Goal: Task Accomplishment & Management: Manage account settings

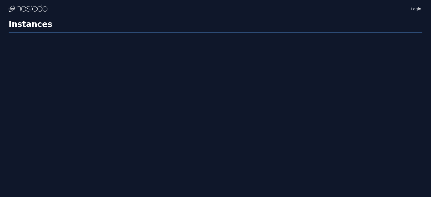
click at [205, 140] on div "Login Instances SSH Keys Billing Helpdesk Sign out Settings Instances" at bounding box center [215, 98] width 431 height 197
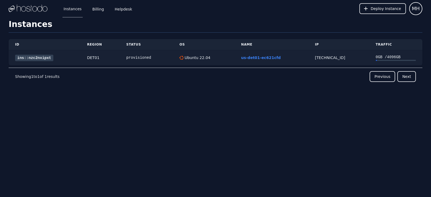
click at [47, 58] on link "ins::nzc2nxipxt" at bounding box center [34, 58] width 38 height 6
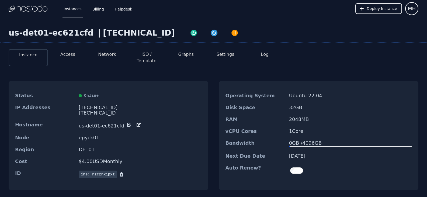
click at [76, 57] on li "Access" at bounding box center [67, 57] width 39 height 17
click at [75, 58] on li "Access" at bounding box center [67, 57] width 39 height 17
click at [73, 55] on button "Access" at bounding box center [67, 54] width 15 height 6
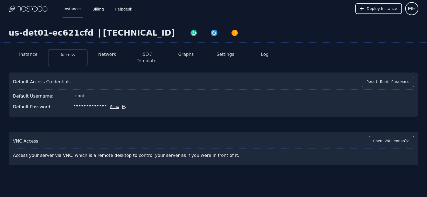
click at [107, 104] on button "Show" at bounding box center [113, 106] width 12 height 5
click at [116, 104] on button "Hide" at bounding box center [120, 106] width 12 height 5
click at [107, 104] on button "Show" at bounding box center [113, 106] width 12 height 5
drag, startPoint x: 129, startPoint y: 34, endPoint x: 89, endPoint y: 36, distance: 39.9
click at [103, 36] on div "[TECHNICAL_ID]" at bounding box center [139, 33] width 72 height 10
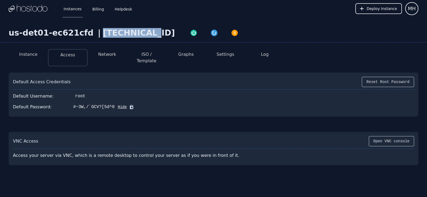
copy div "[TECHNICAL_ID]"
click at [244, 82] on div "Default Access Credentials Reset Root Password" at bounding box center [213, 83] width 401 height 13
drag, startPoint x: 122, startPoint y: 102, endPoint x: 125, endPoint y: 114, distance: 13.1
click at [130, 105] on icon at bounding box center [132, 107] width 4 height 4
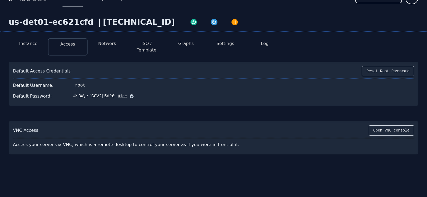
scroll to position [17, 0]
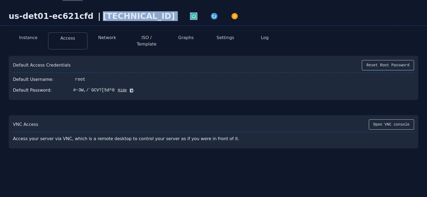
drag, startPoint x: 137, startPoint y: 16, endPoint x: 91, endPoint y: 20, distance: 46.7
click at [91, 20] on div "us-det01-ec621cfd | [TECHNICAL_ID]" at bounding box center [213, 18] width 427 height 15
copy div "[TECHNICAL_ID]"
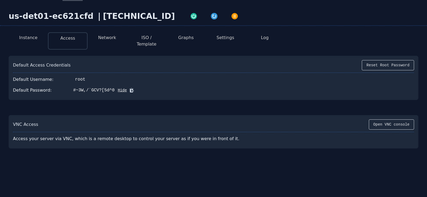
drag, startPoint x: 241, startPoint y: 104, endPoint x: 235, endPoint y: 105, distance: 5.7
click at [241, 104] on div "Default Access Credentials Reset Root Password Default Username: root Default P…" at bounding box center [214, 99] width 410 height 97
click at [127, 88] on button at bounding box center [131, 90] width 8 height 5
click at [129, 88] on icon at bounding box center [131, 90] width 5 height 5
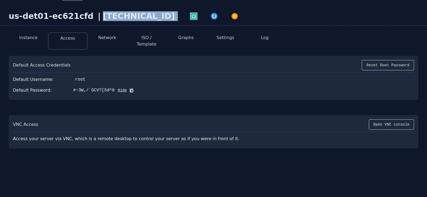
drag, startPoint x: 133, startPoint y: 16, endPoint x: 89, endPoint y: 21, distance: 44.5
click at [89, 21] on div "us-det01-ec621cfd | [TECHNICAL_ID]" at bounding box center [213, 18] width 427 height 15
copy div "[TECHNICAL_ID]"
click at [130, 88] on icon at bounding box center [132, 90] width 4 height 4
copy div "[TECHNICAL_ID]"
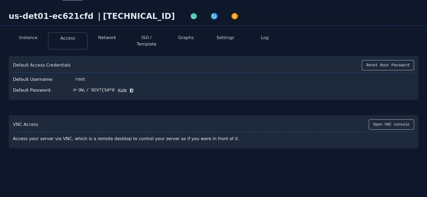
drag, startPoint x: 286, startPoint y: 53, endPoint x: 261, endPoint y: 59, distance: 25.5
click at [286, 56] on div "Default Access Credentials Reset Root Password Default Username: root Default P…" at bounding box center [214, 78] width 410 height 44
click at [129, 88] on icon at bounding box center [131, 90] width 5 height 5
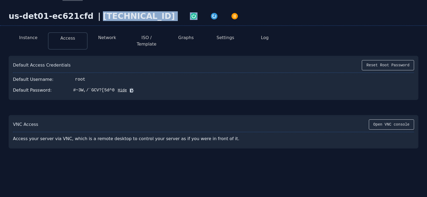
drag, startPoint x: 133, startPoint y: 17, endPoint x: 88, endPoint y: 17, distance: 44.7
click at [88, 17] on div "us-det01-ec621cfd | [TECHNICAL_ID]" at bounding box center [213, 18] width 427 height 15
copy div "[TECHNICAL_ID]"
drag, startPoint x: 226, startPoint y: 89, endPoint x: 215, endPoint y: 89, distance: 10.8
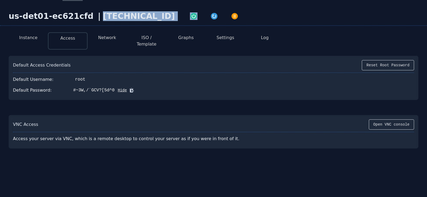
click at [225, 89] on div "Default Password: #~3W,/`GCV?[5d^0 Hide" at bounding box center [213, 90] width 401 height 11
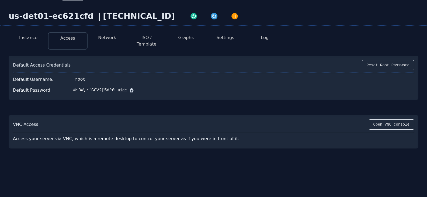
click at [130, 88] on icon at bounding box center [132, 90] width 4 height 4
